Goal: Information Seeking & Learning: Understand process/instructions

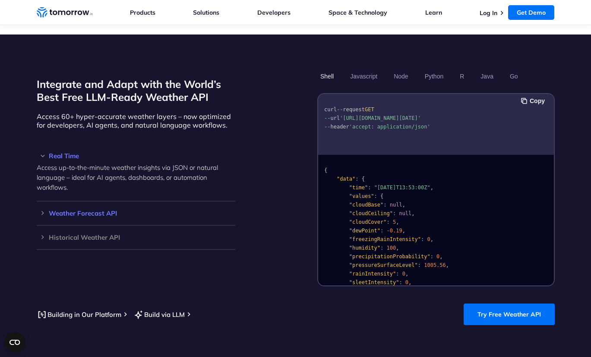
scroll to position [712, 0]
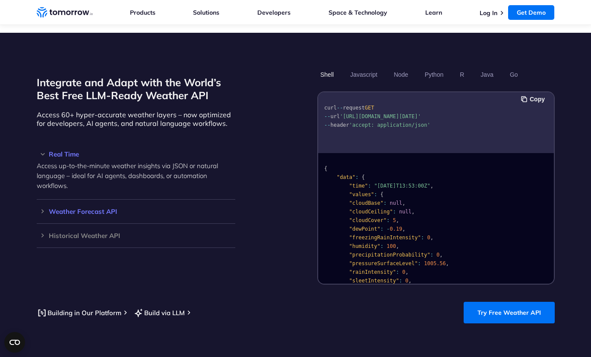
click at [131, 200] on div "Weather Forecast API Access ultra-accurate, hyperlocal data up to 14 days in th…" at bounding box center [136, 212] width 199 height 24
click at [125, 209] on h3 "Weather Forecast API" at bounding box center [136, 212] width 199 height 6
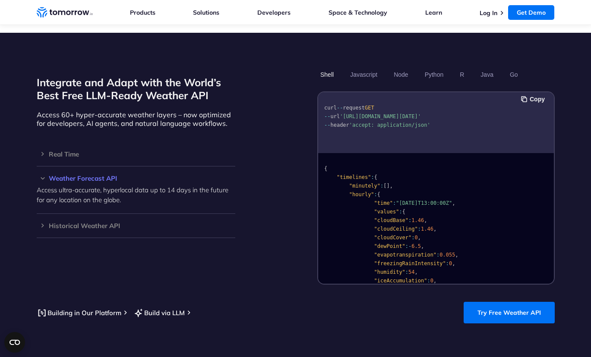
click at [182, 185] on p "Access ultra-accurate, hyperlocal data up to 14 days in the future for any loca…" at bounding box center [136, 195] width 199 height 20
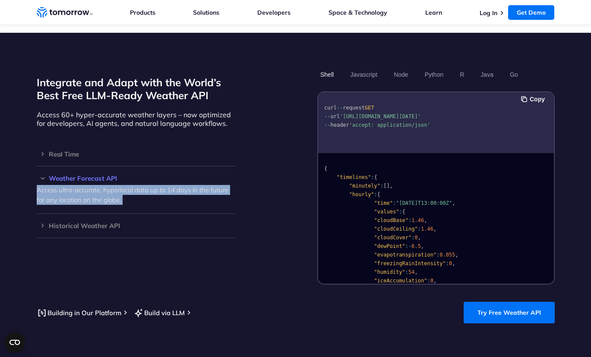
click at [182, 185] on p "Access ultra-accurate, hyperlocal data up to 14 days in the future for any loca…" at bounding box center [136, 195] width 199 height 20
click at [183, 193] on p "Access ultra-accurate, hyperlocal data up to 14 days in the future for any loca…" at bounding box center [136, 195] width 199 height 20
click at [178, 185] on p "Access ultra-accurate, hyperlocal data up to 14 days in the future for any loca…" at bounding box center [136, 195] width 199 height 20
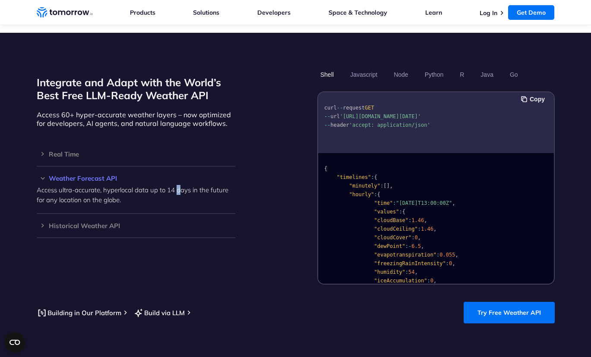
click at [179, 185] on p "Access ultra-accurate, hyperlocal data up to 14 days in the future for any loca…" at bounding box center [136, 195] width 199 height 20
click at [341, 92] on div "curl -- request GET -- url 'https://api.tomorrow.io/v4/weather/forecast?locatio…" at bounding box center [436, 122] width 236 height 61
click at [273, 91] on div "Integrate and Adapt with the World’s Best Free LLM-Ready Weather API Access 60+…" at bounding box center [296, 176] width 518 height 218
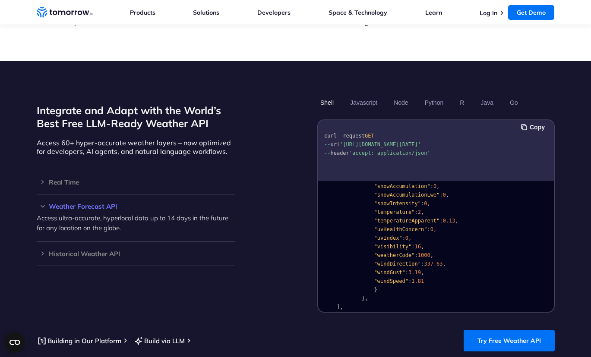
scroll to position [0, 0]
drag, startPoint x: 420, startPoint y: 97, endPoint x: 427, endPoint y: 96, distance: 6.9
click at [420, 97] on ul "Shell Javascript Node Python R Java Go" at bounding box center [435, 102] width 237 height 15
click at [431, 95] on button "Python" at bounding box center [433, 102] width 25 height 15
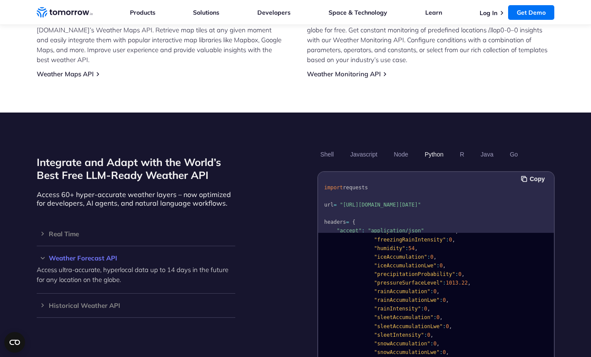
scroll to position [634, 0]
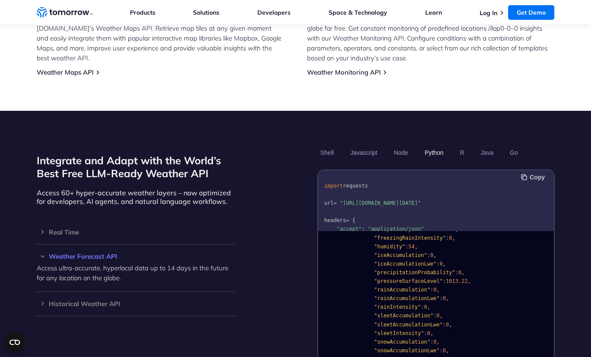
click at [533, 173] on button "Copy" at bounding box center [534, 177] width 26 height 9
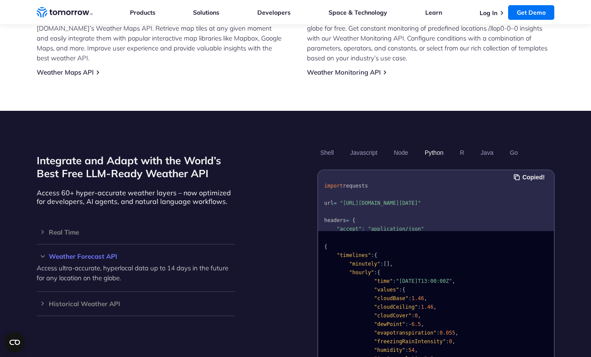
scroll to position [0, 0]
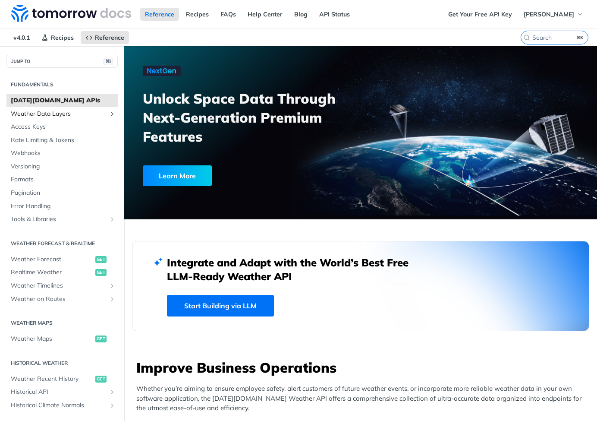
click at [109, 115] on link "Weather Data Layers" at bounding box center [61, 113] width 111 height 13
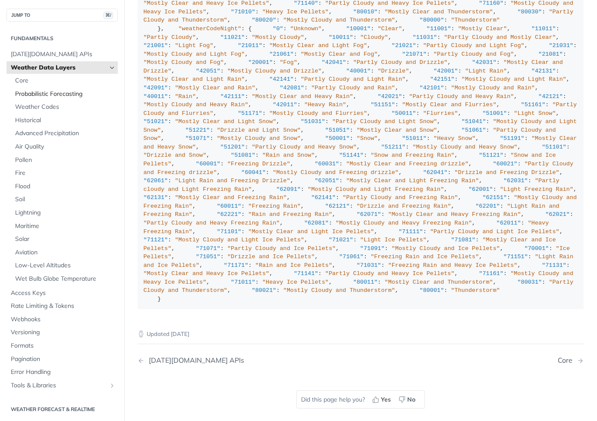
scroll to position [989, 0]
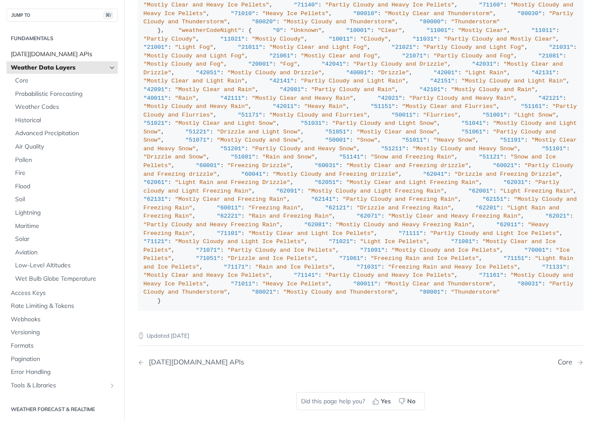
click at [54, 52] on span "[DATE][DOMAIN_NAME] APIs" at bounding box center [63, 54] width 105 height 9
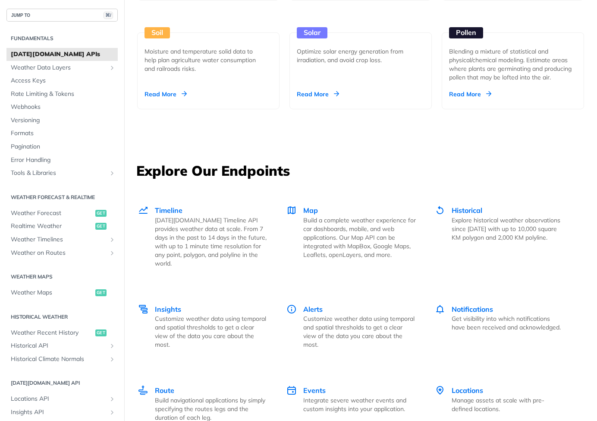
scroll to position [316, 0]
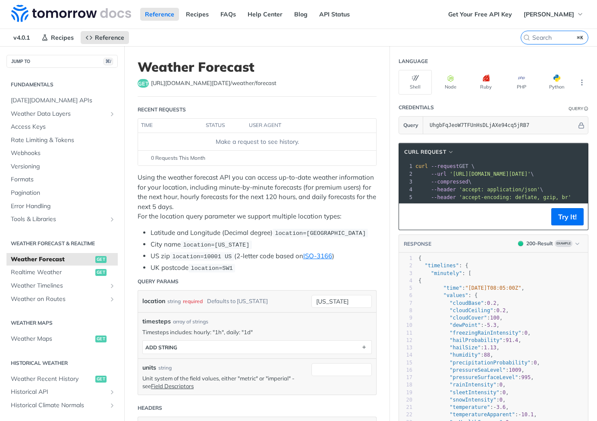
click at [199, 188] on p "Using the weather forecast API you can access up-to-date weather information fo…" at bounding box center [257, 197] width 239 height 49
drag, startPoint x: 282, startPoint y: 187, endPoint x: 269, endPoint y: 188, distance: 13.4
click at [282, 187] on p "Using the weather forecast API you can access up-to-date weather information fo…" at bounding box center [257, 197] width 239 height 49
click at [200, 199] on p "Using the weather forecast API you can access up-to-date weather information fo…" at bounding box center [257, 197] width 239 height 49
click at [275, 198] on p "Using the weather forecast API you can access up-to-date weather information fo…" at bounding box center [257, 197] width 239 height 49
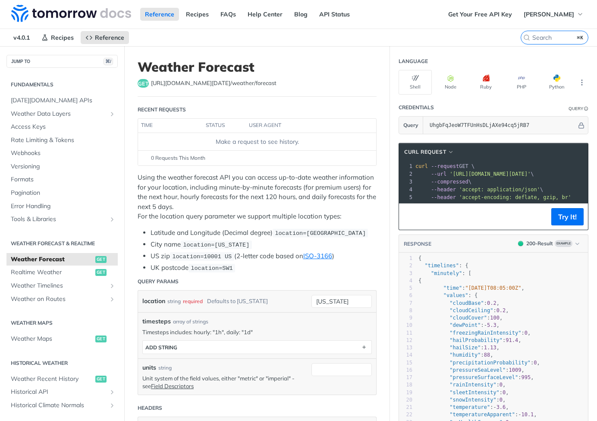
drag, startPoint x: 319, startPoint y: 196, endPoint x: 282, endPoint y: 197, distance: 36.3
click at [319, 196] on p "Using the weather forecast API you can access up-to-date weather information fo…" at bounding box center [257, 197] width 239 height 49
click at [210, 205] on p "Using the weather forecast API you can access up-to-date weather information fo…" at bounding box center [257, 197] width 239 height 49
click at [223, 204] on p "Using the weather forecast API you can access up-to-date weather information fo…" at bounding box center [257, 197] width 239 height 49
click at [243, 218] on p "Using the weather forecast API you can access up-to-date weather information fo…" at bounding box center [257, 197] width 239 height 49
